Goal: Information Seeking & Learning: Learn about a topic

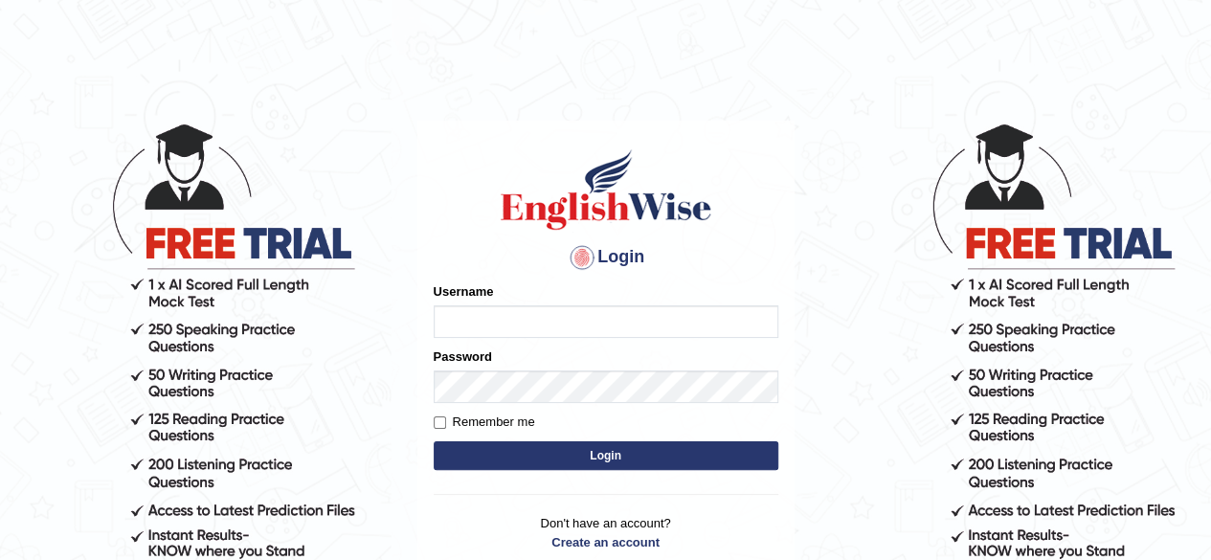
type input "jumla"
click at [564, 462] on button "Login" at bounding box center [606, 455] width 345 height 29
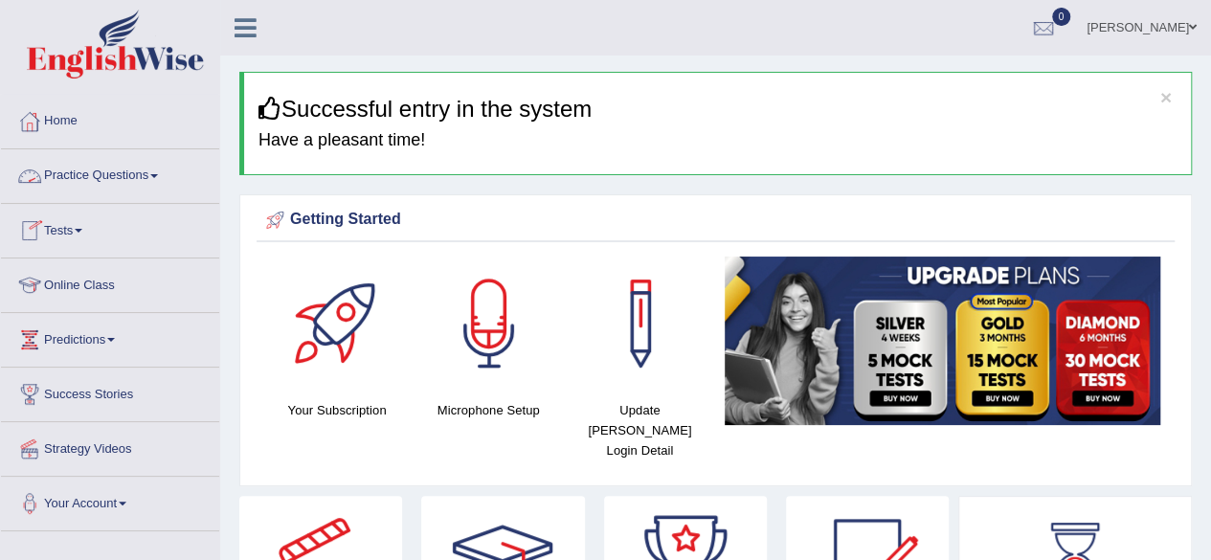
click at [143, 170] on link "Practice Questions" at bounding box center [110, 173] width 218 height 48
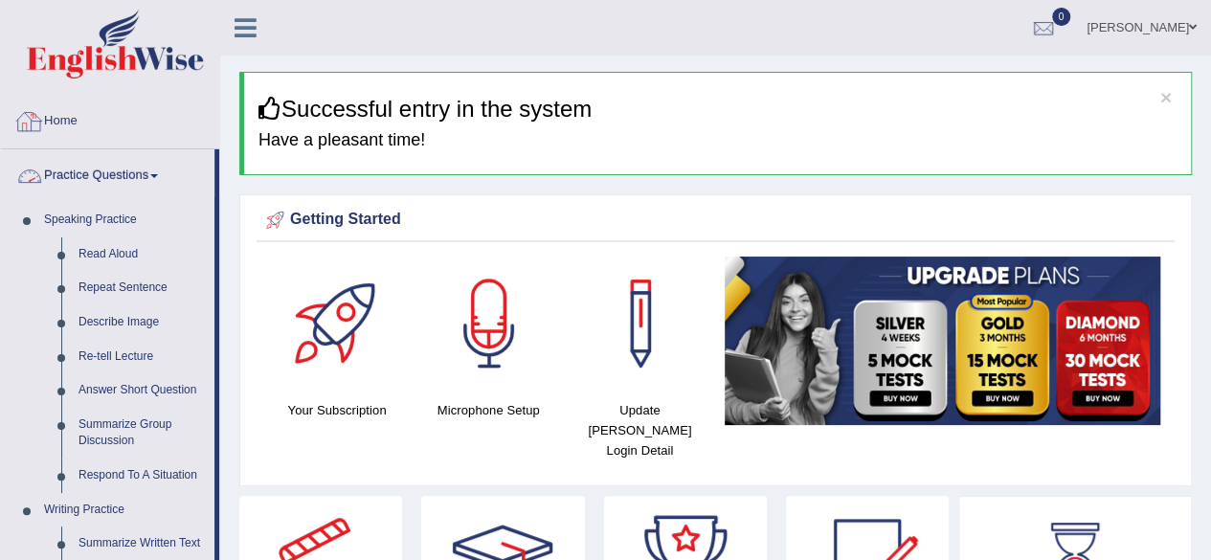
click at [56, 127] on link "Home" at bounding box center [110, 119] width 218 height 48
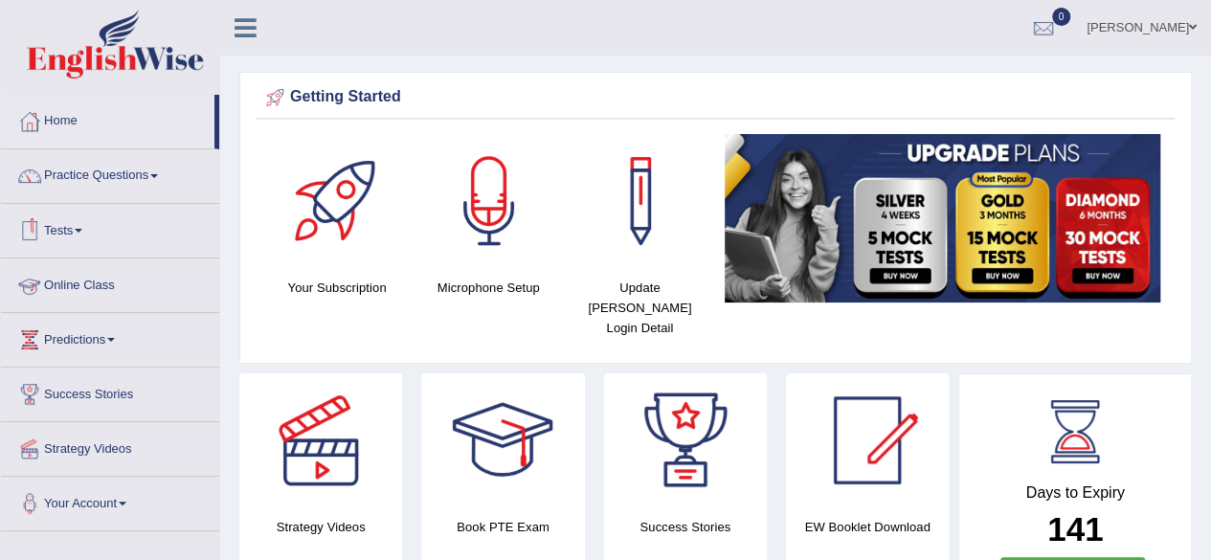
drag, startPoint x: 0, startPoint y: 0, endPoint x: 110, endPoint y: 284, distance: 304.9
click at [110, 284] on link "Online Class" at bounding box center [110, 282] width 218 height 48
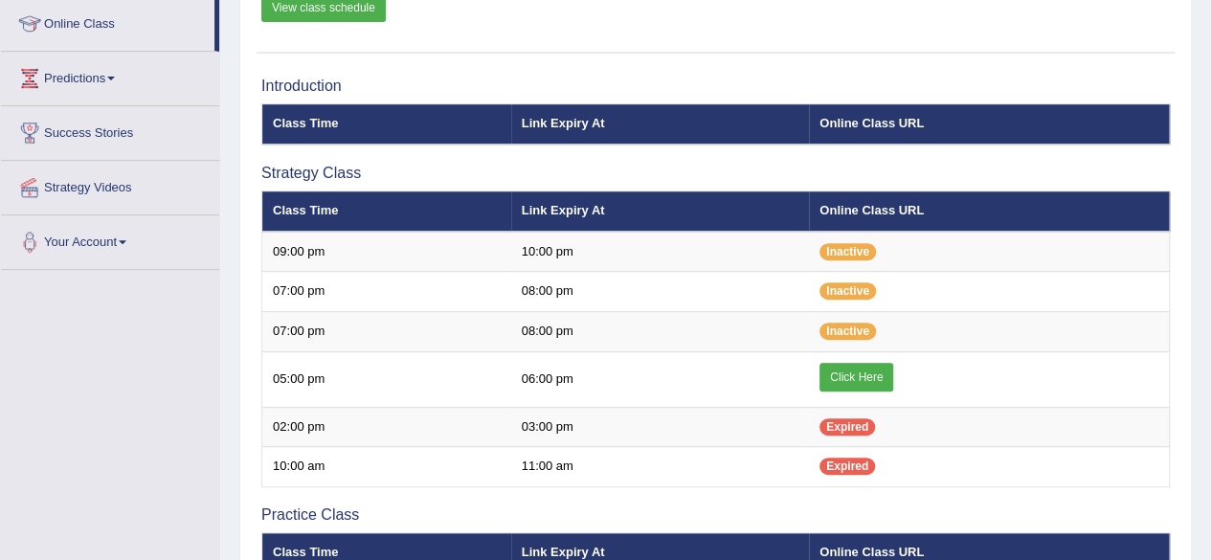
scroll to position [262, 0]
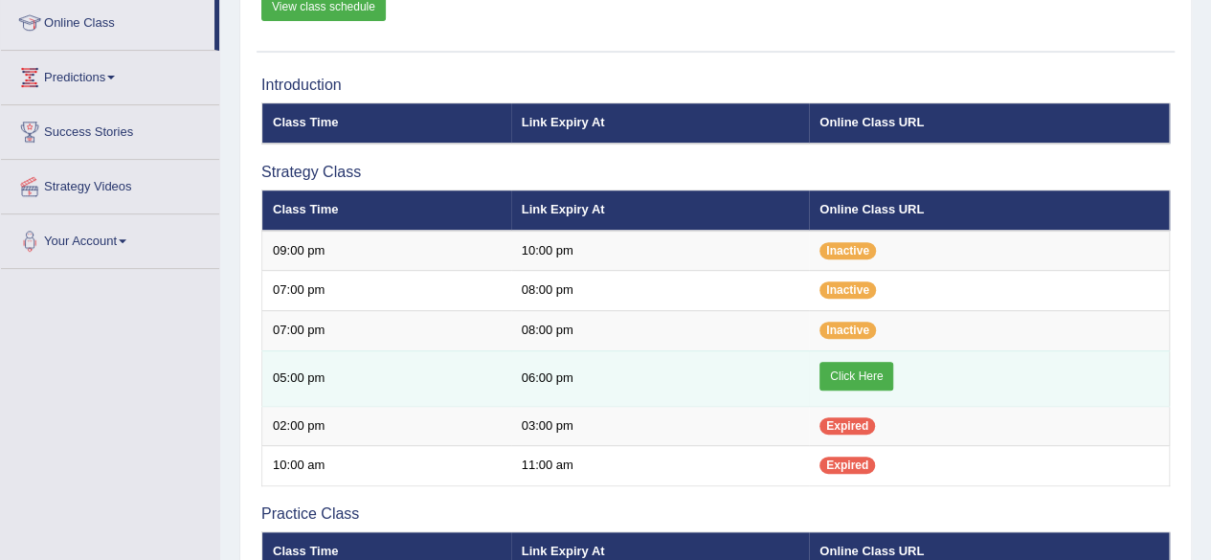
click at [829, 372] on link "Click Here" at bounding box center [856, 376] width 74 height 29
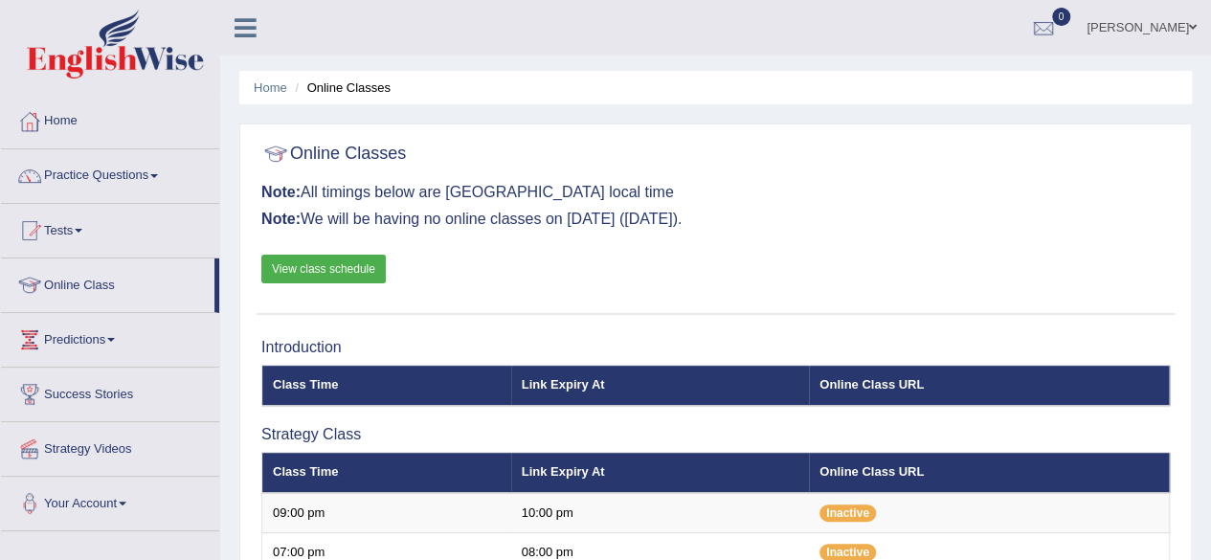
click at [57, 124] on link "Home" at bounding box center [110, 119] width 218 height 48
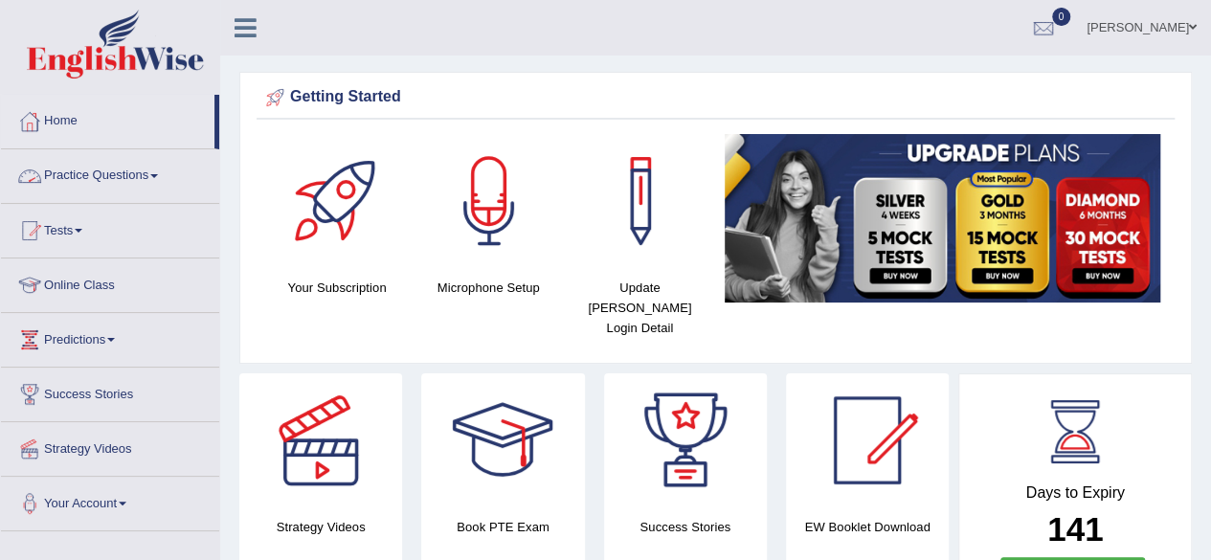
click at [86, 173] on link "Practice Questions" at bounding box center [110, 173] width 218 height 48
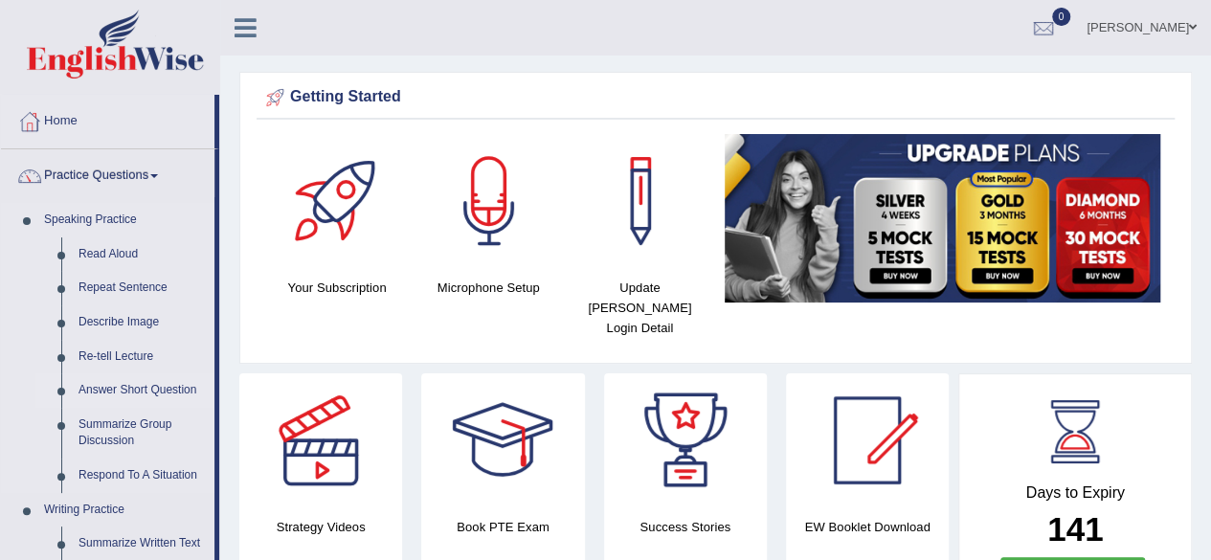
click at [114, 382] on link "Answer Short Question" at bounding box center [142, 390] width 145 height 34
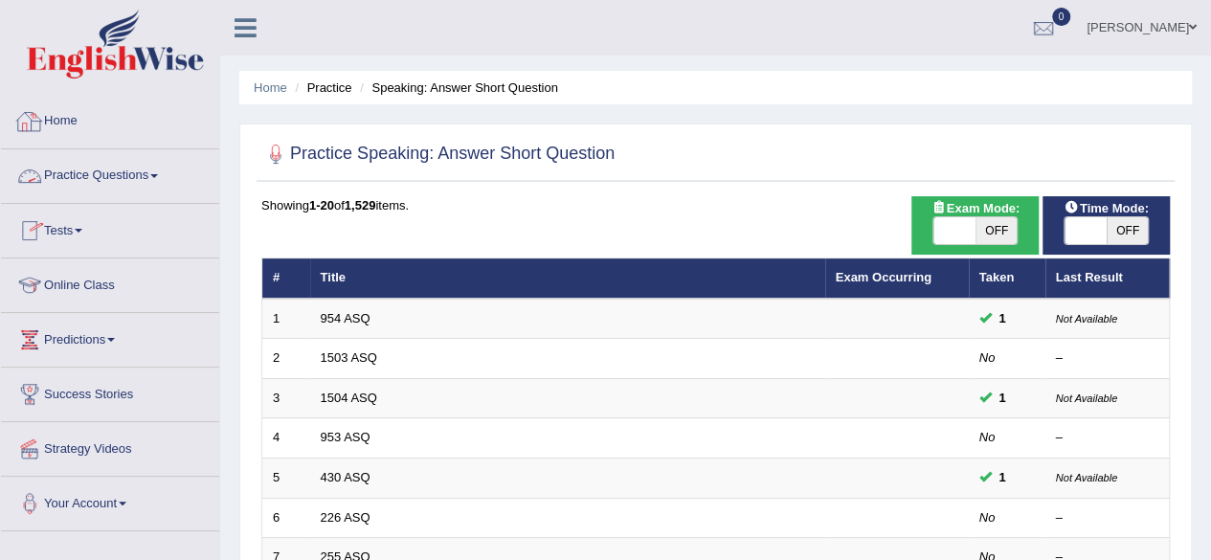
click at [65, 110] on link "Home" at bounding box center [110, 119] width 218 height 48
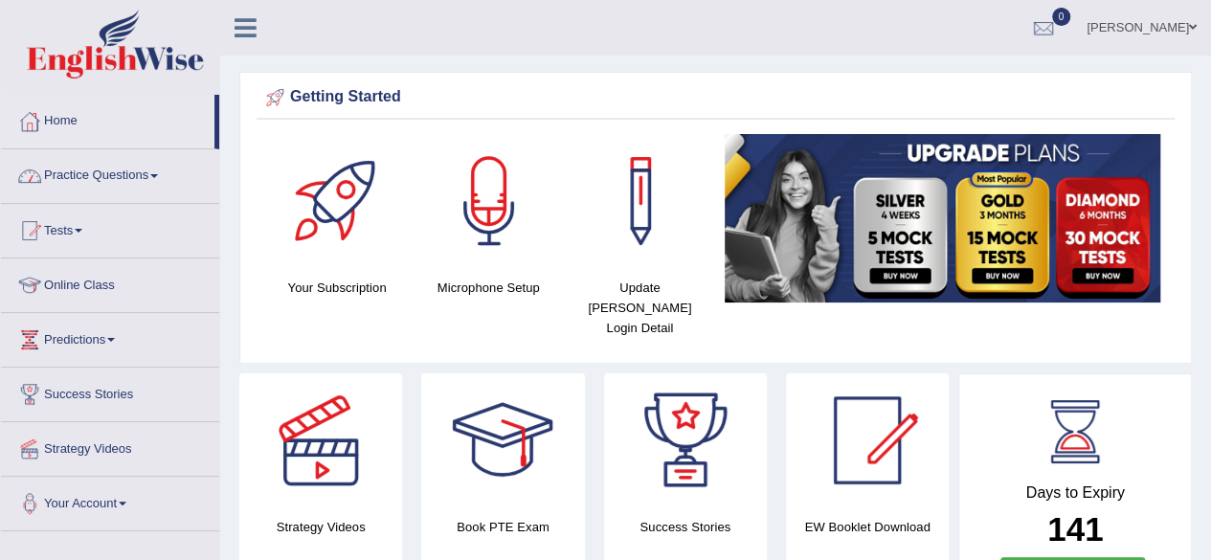
click at [92, 168] on link "Practice Questions" at bounding box center [110, 173] width 218 height 48
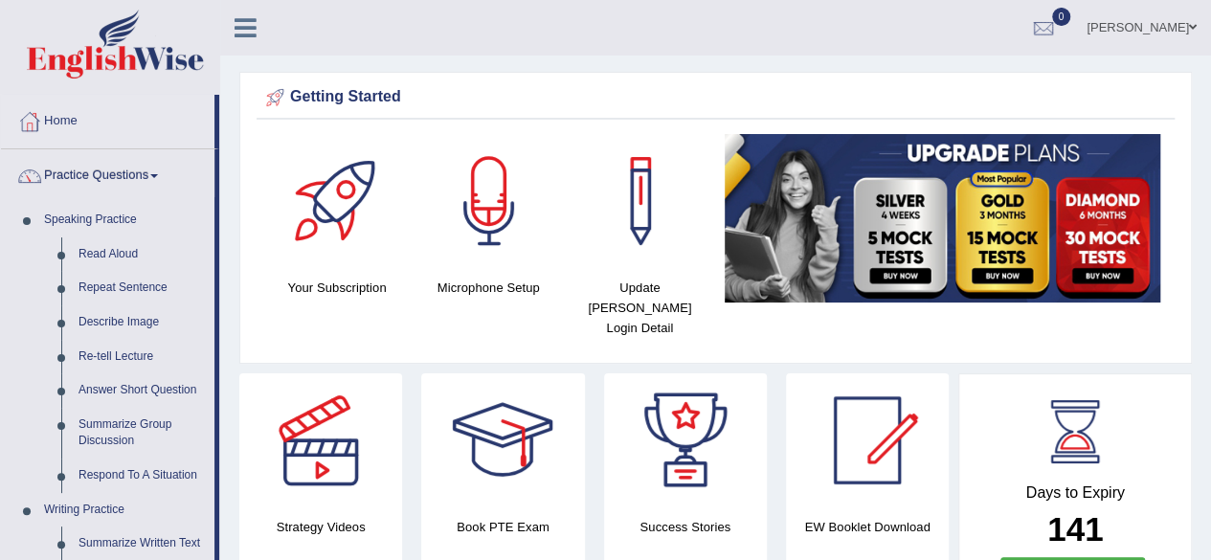
click at [92, 168] on link "Practice Questions" at bounding box center [107, 173] width 213 height 48
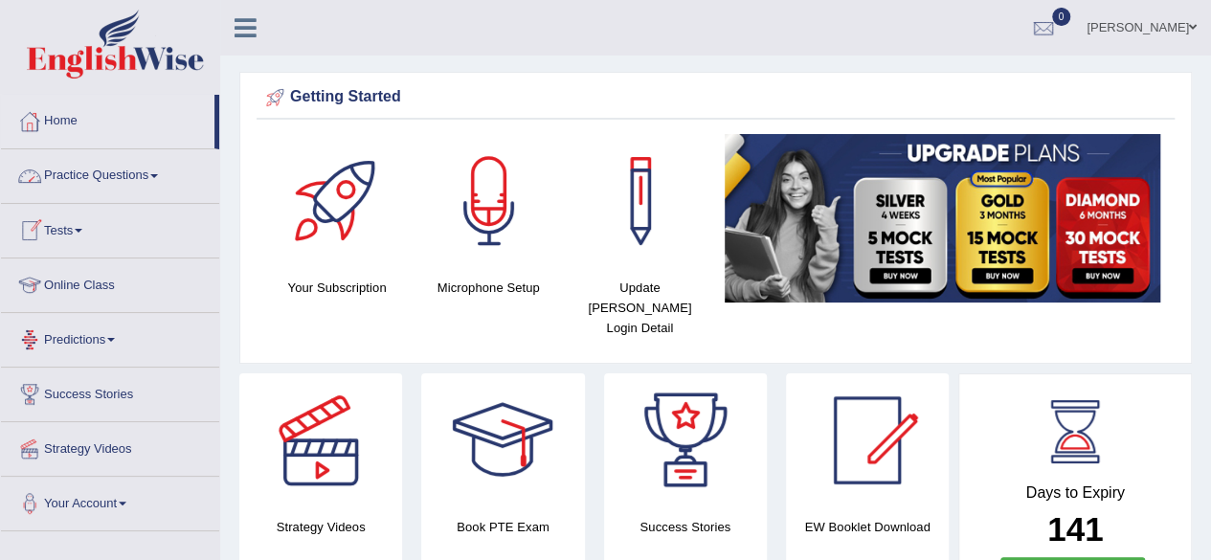
click at [71, 276] on link "Online Class" at bounding box center [110, 282] width 218 height 48
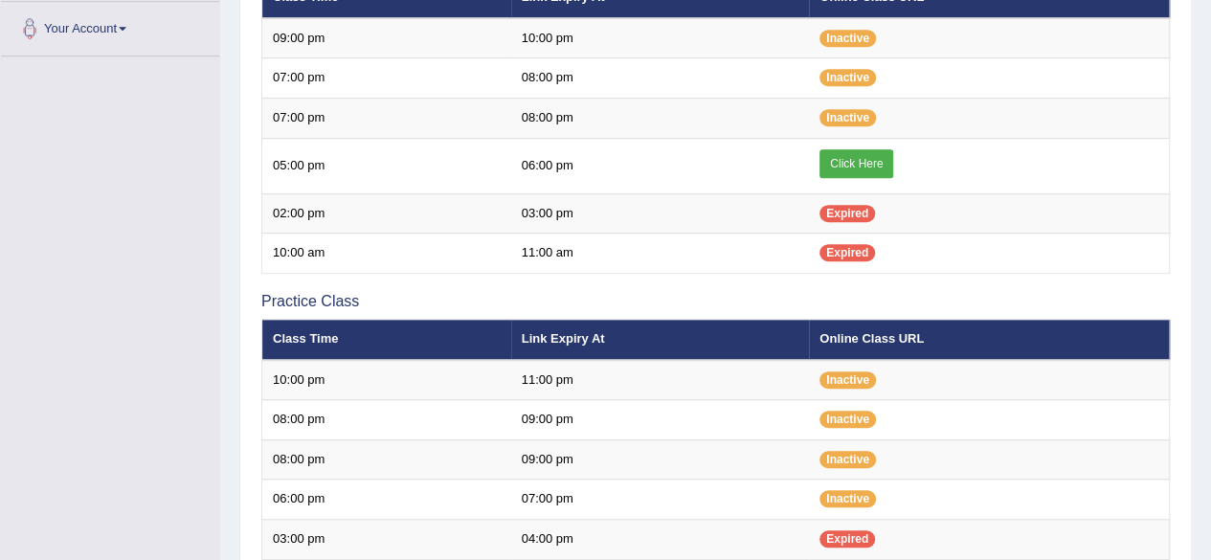
scroll to position [366, 0]
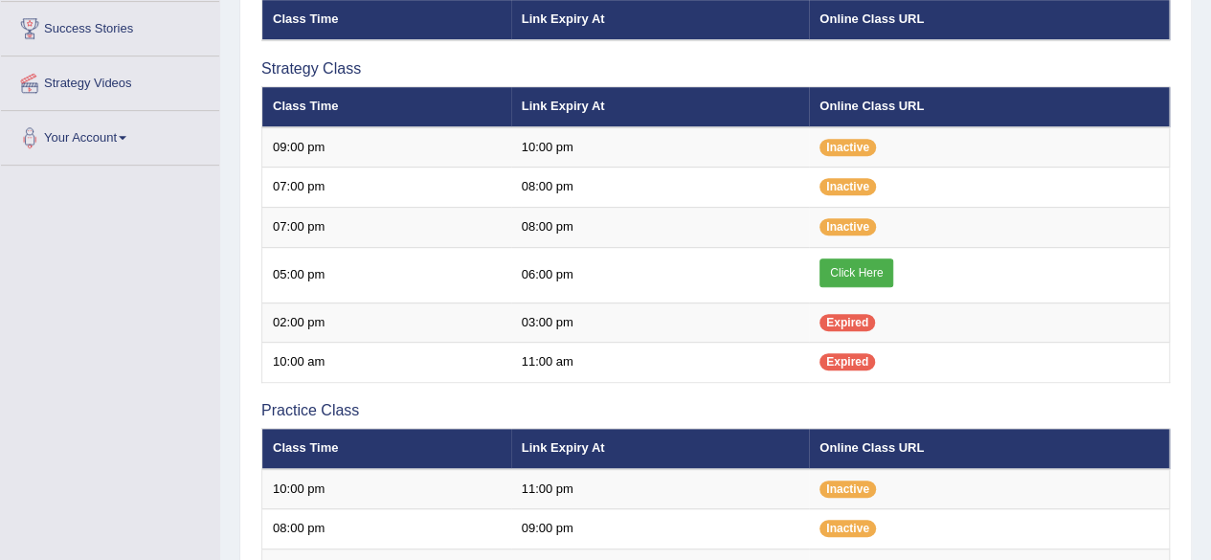
click at [447, 200] on td "07:00 pm" at bounding box center [386, 188] width 249 height 40
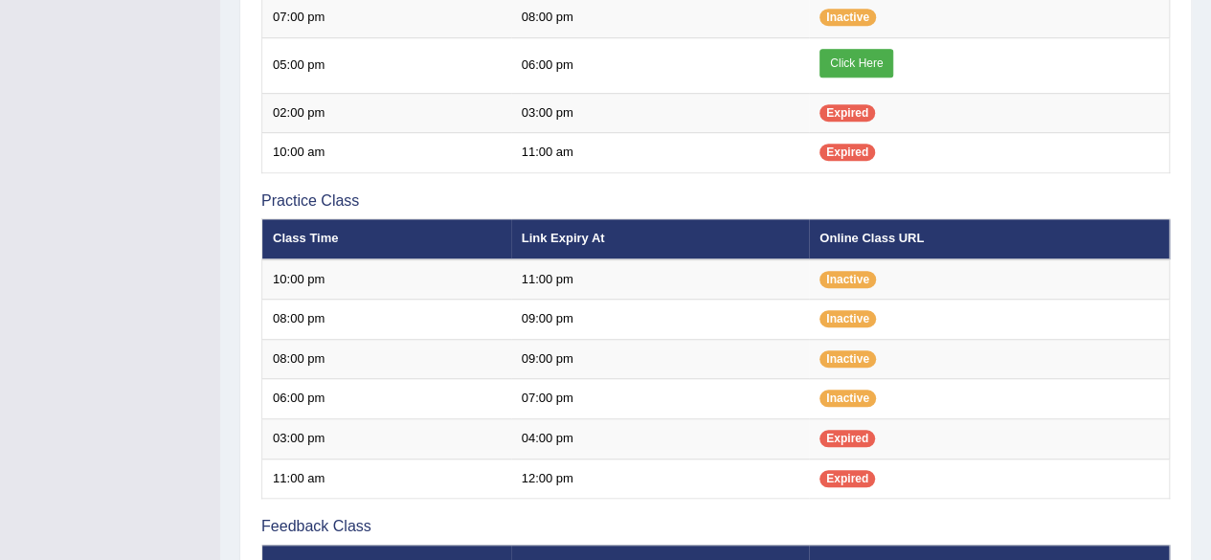
scroll to position [0, 0]
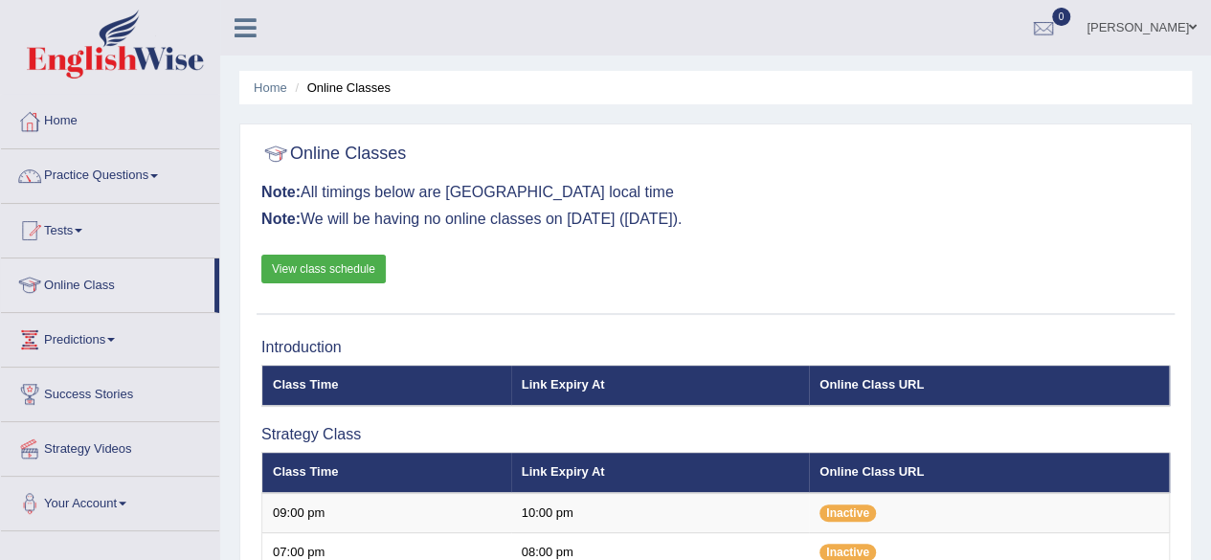
click at [92, 177] on link "Practice Questions" at bounding box center [110, 173] width 218 height 48
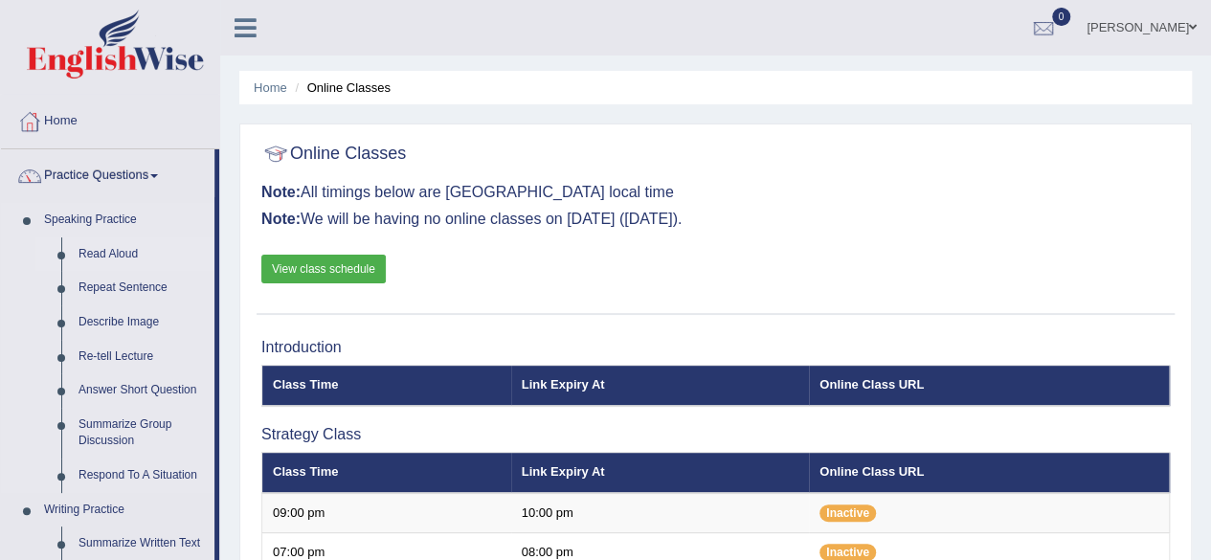
click at [108, 249] on link "Read Aloud" at bounding box center [142, 254] width 145 height 34
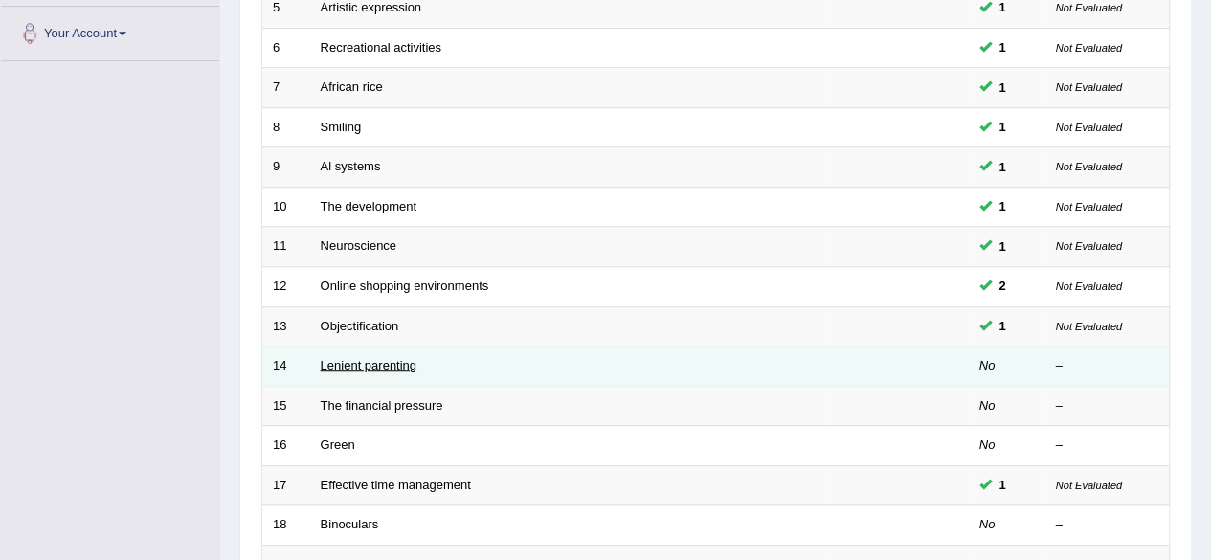
scroll to position [471, 0]
click at [398, 365] on link "Lenient parenting" at bounding box center [369, 364] width 96 height 14
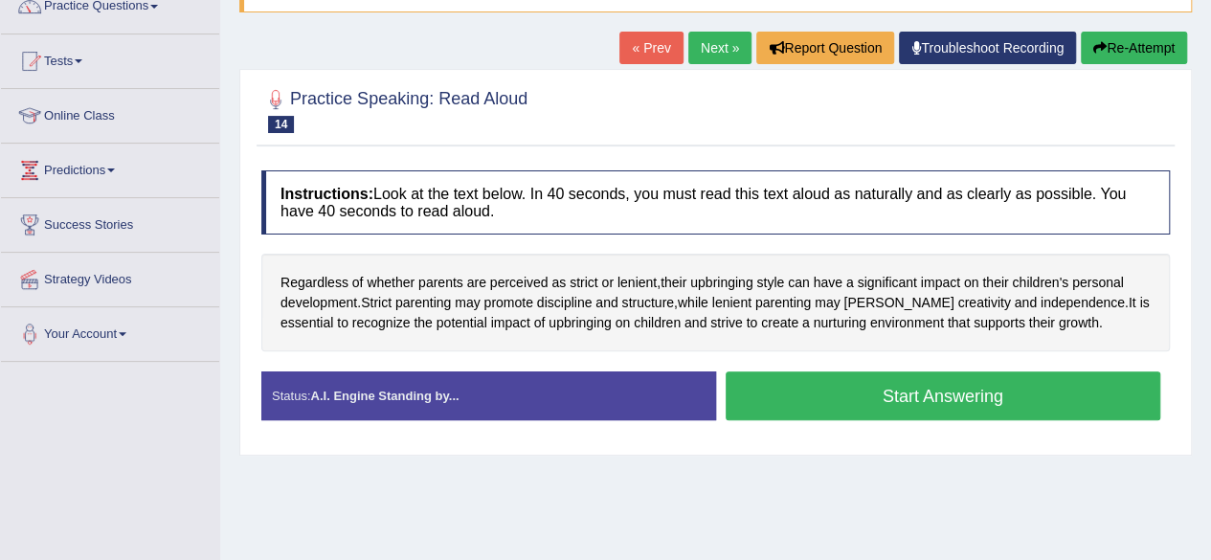
scroll to position [170, 0]
